Goal: Transaction & Acquisition: Obtain resource

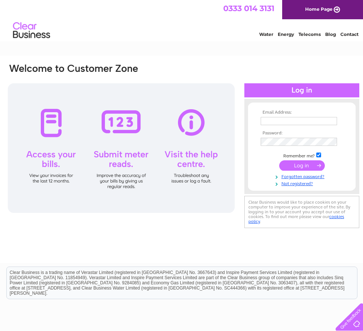
type input "accounts@filofile.co.uk"
click at [298, 90] on div at bounding box center [301, 90] width 115 height 14
click at [295, 164] on input "submit" at bounding box center [302, 165] width 46 height 10
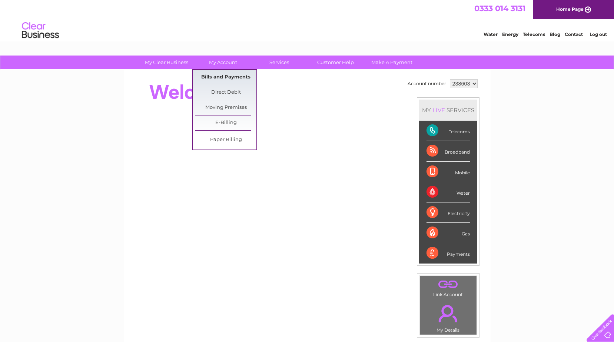
click at [223, 79] on link "Bills and Payments" at bounding box center [225, 77] width 61 height 15
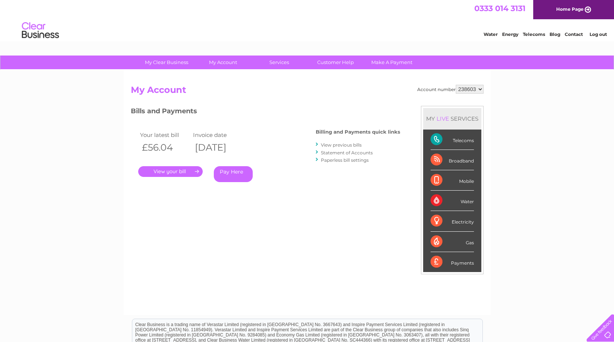
click at [196, 171] on link "." at bounding box center [170, 171] width 64 height 11
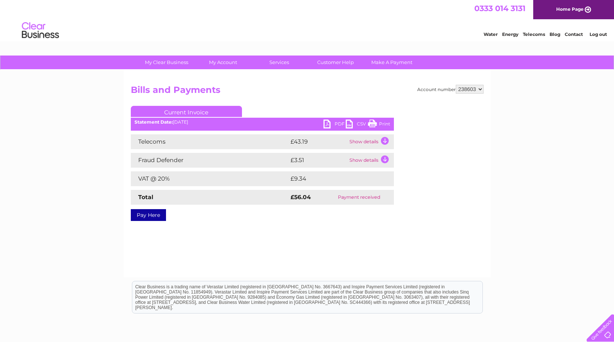
click at [338, 123] on link "PDF" at bounding box center [335, 125] width 22 height 11
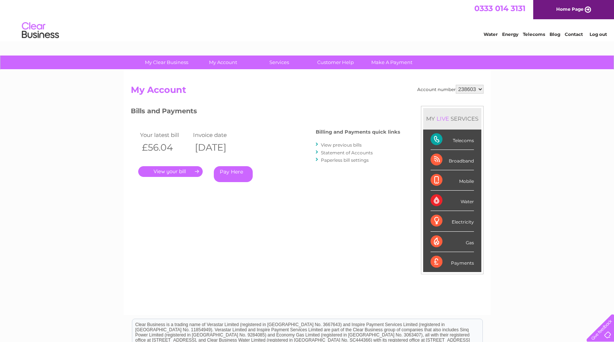
click at [480, 89] on select "238603 238605" at bounding box center [470, 89] width 28 height 9
select select "238605"
click at [456, 85] on select "238603 238605" at bounding box center [470, 89] width 28 height 9
click at [289, 192] on div "Your latest bill Invoice date £56.04 [DATE] . Pay Here" at bounding box center [212, 158] width 163 height 70
click at [177, 170] on link "." at bounding box center [170, 171] width 64 height 11
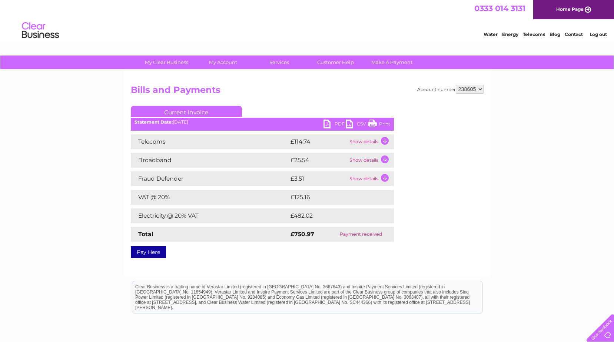
click at [386, 125] on link "Print" at bounding box center [379, 125] width 22 height 11
